Goal: Find specific page/section: Find specific page/section

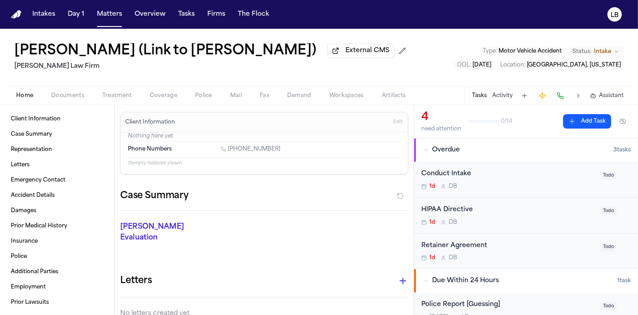
click at [239, 218] on div "[PERSON_NAME] Evaluation * ​" at bounding box center [259, 233] width 299 height 47
click at [73, 99] on button "Documents" at bounding box center [67, 95] width 51 height 11
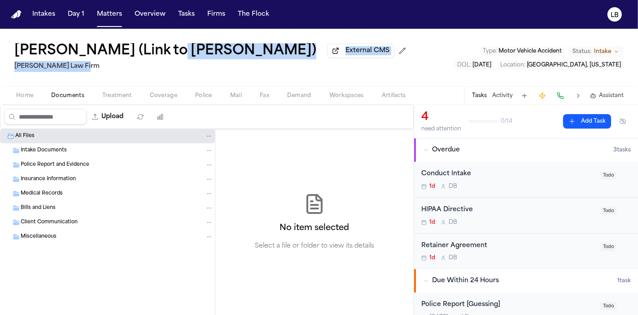
drag, startPoint x: 159, startPoint y: 64, endPoint x: 160, endPoint y: 42, distance: 22.0
click at [160, 42] on div "[PERSON_NAME] (Link to [PERSON_NAME]) External CMS [PERSON_NAME] Law Firm Type …" at bounding box center [319, 57] width 638 height 57
click at [30, 92] on span "Home" at bounding box center [24, 95] width 17 height 7
